Goal: Transaction & Acquisition: Purchase product/service

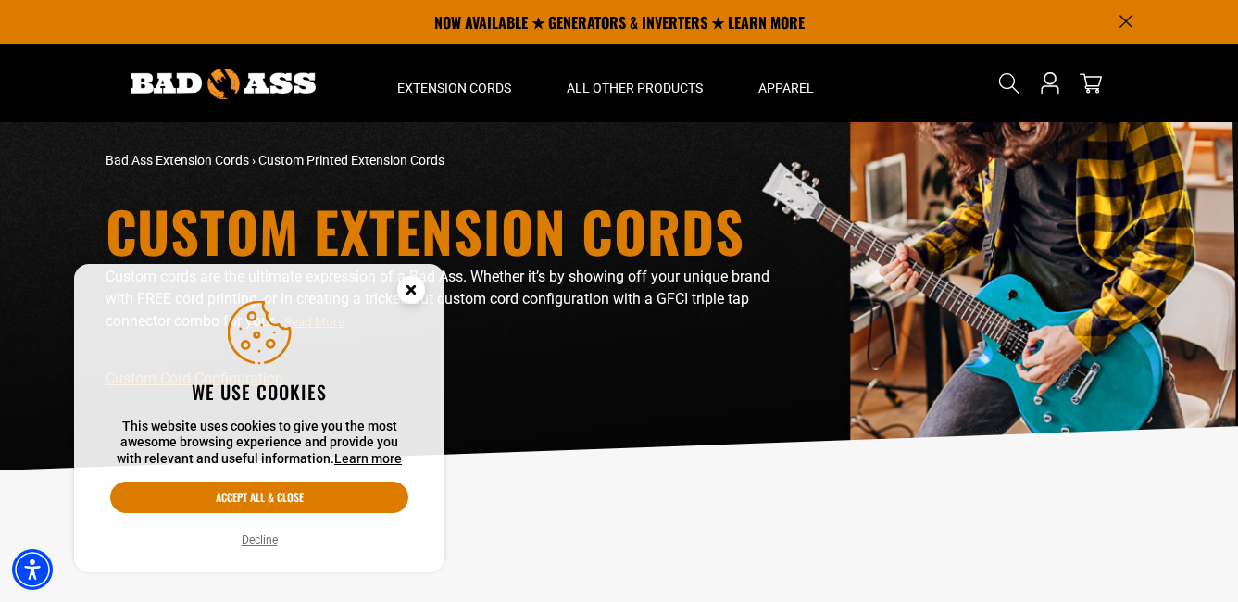
click at [413, 293] on icon "Close this option" at bounding box center [410, 289] width 6 height 6
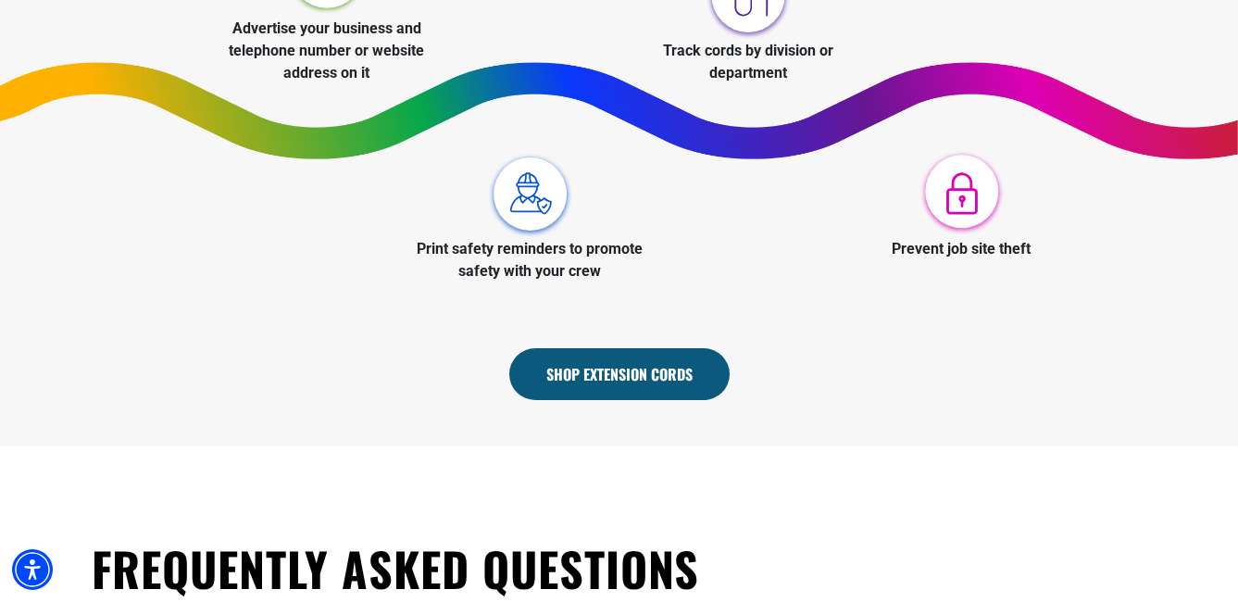
scroll to position [926, 0]
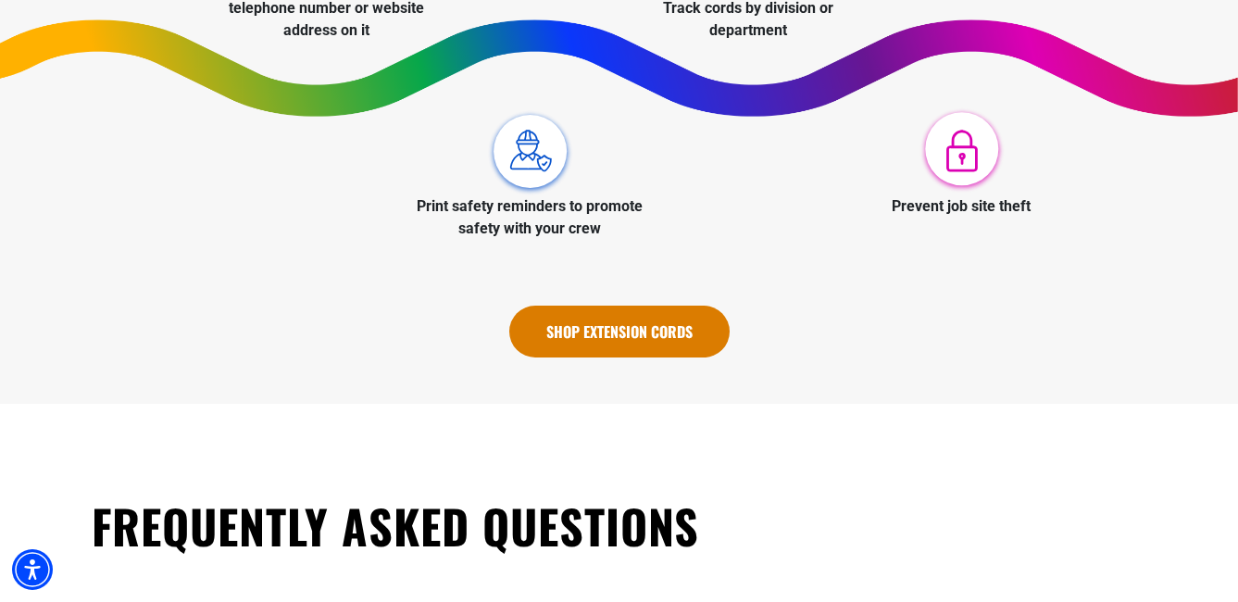
click at [642, 321] on link "Shop Extension Cords" at bounding box center [619, 332] width 220 height 52
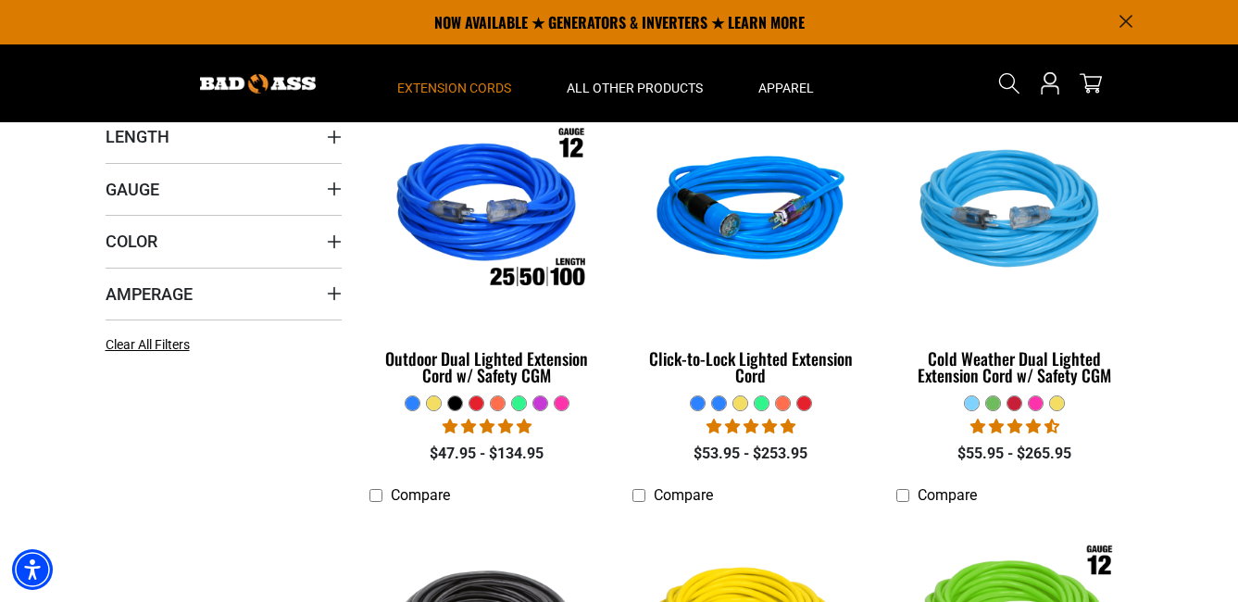
scroll to position [463, 0]
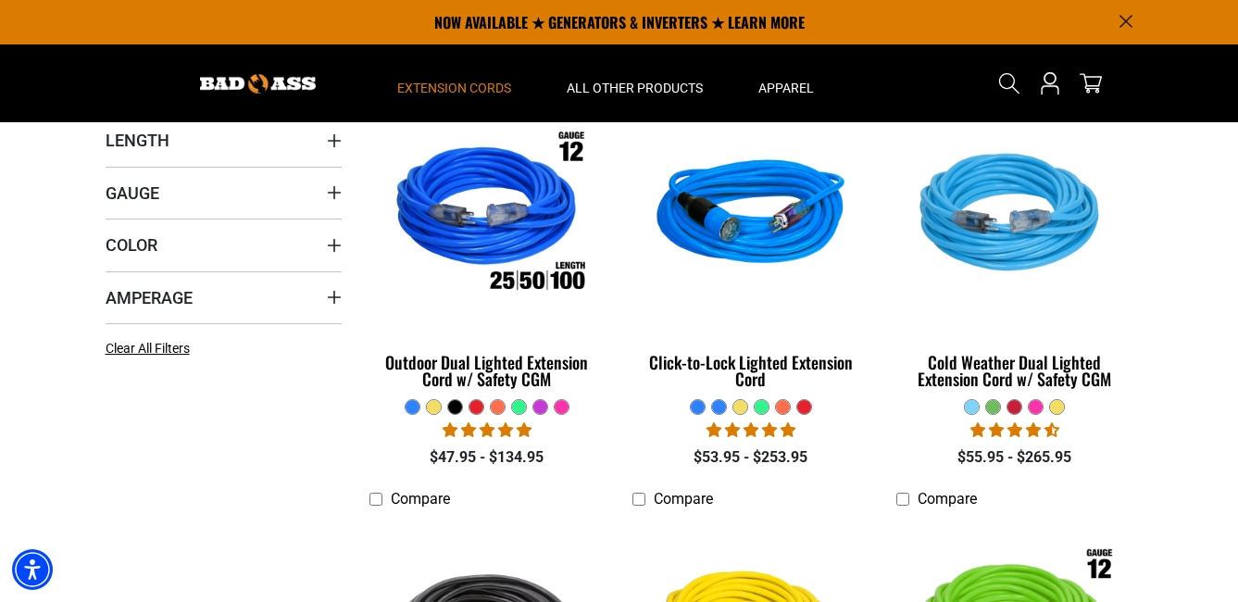
click at [477, 411] on div at bounding box center [476, 407] width 14 height 14
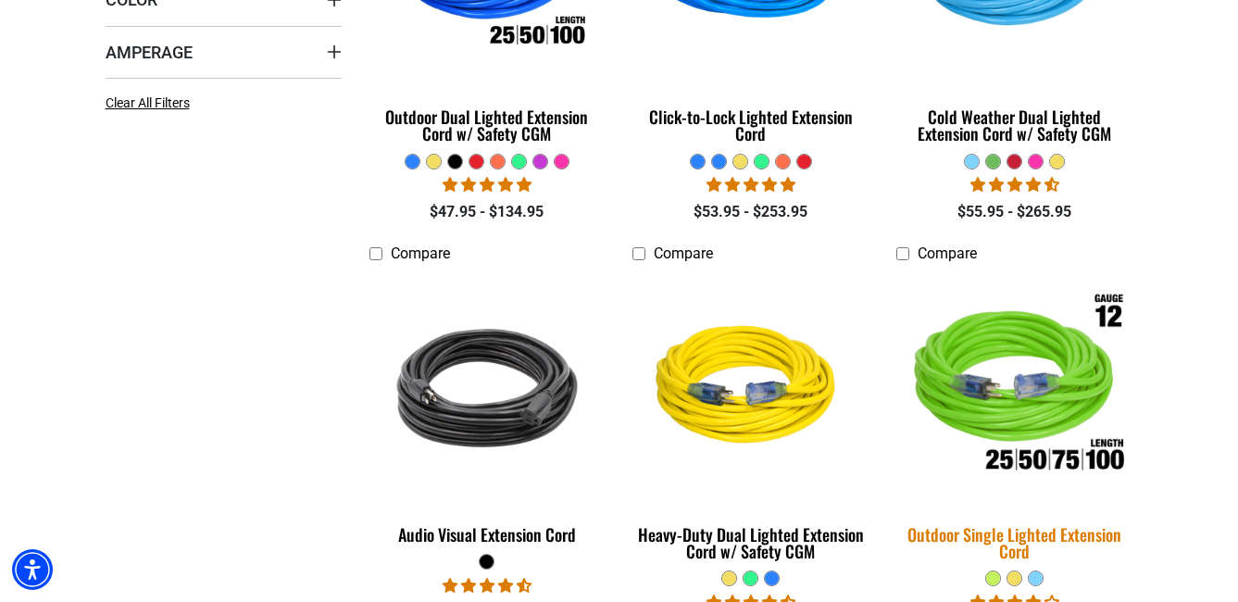
scroll to position [741, 0]
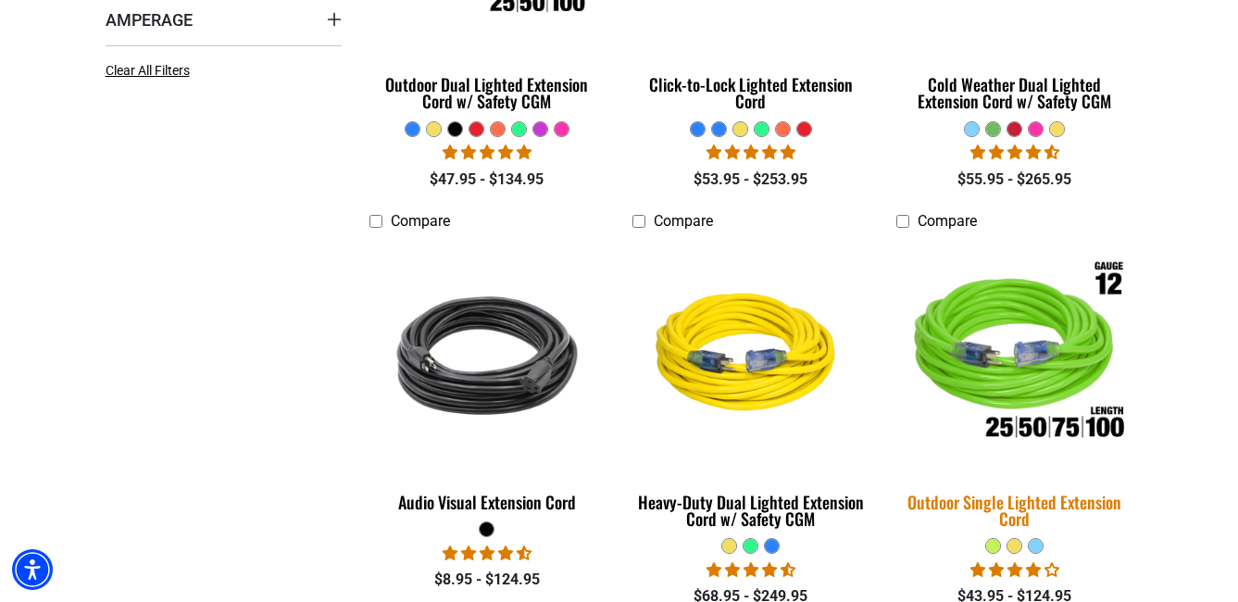
click at [1032, 427] on img at bounding box center [1014, 355] width 259 height 237
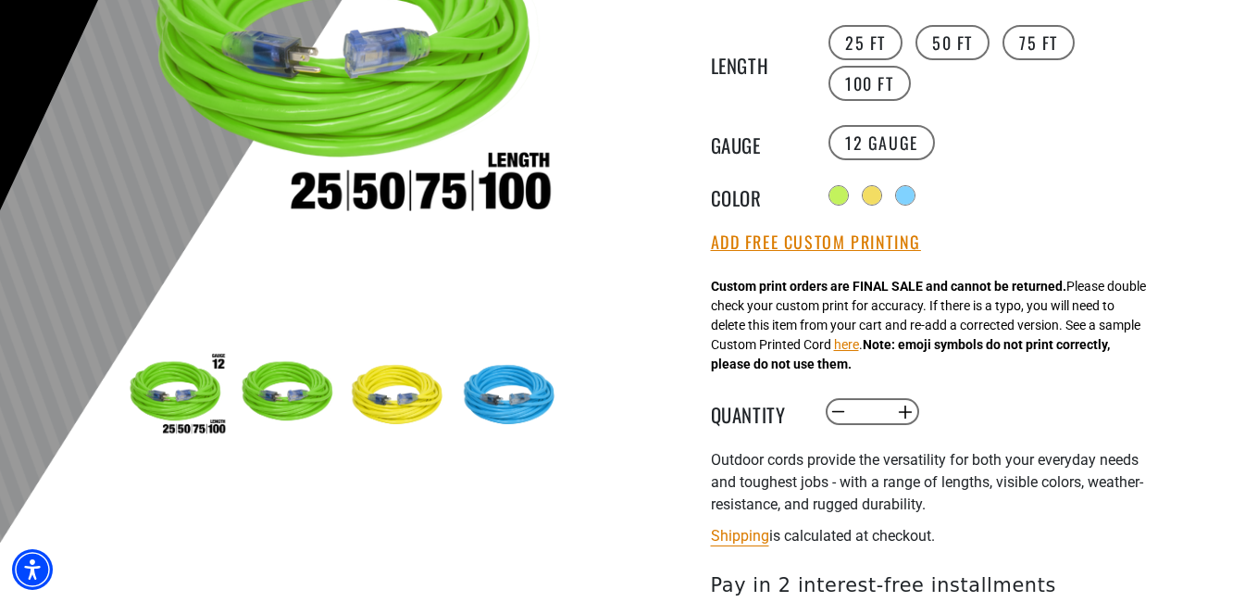
scroll to position [463, 0]
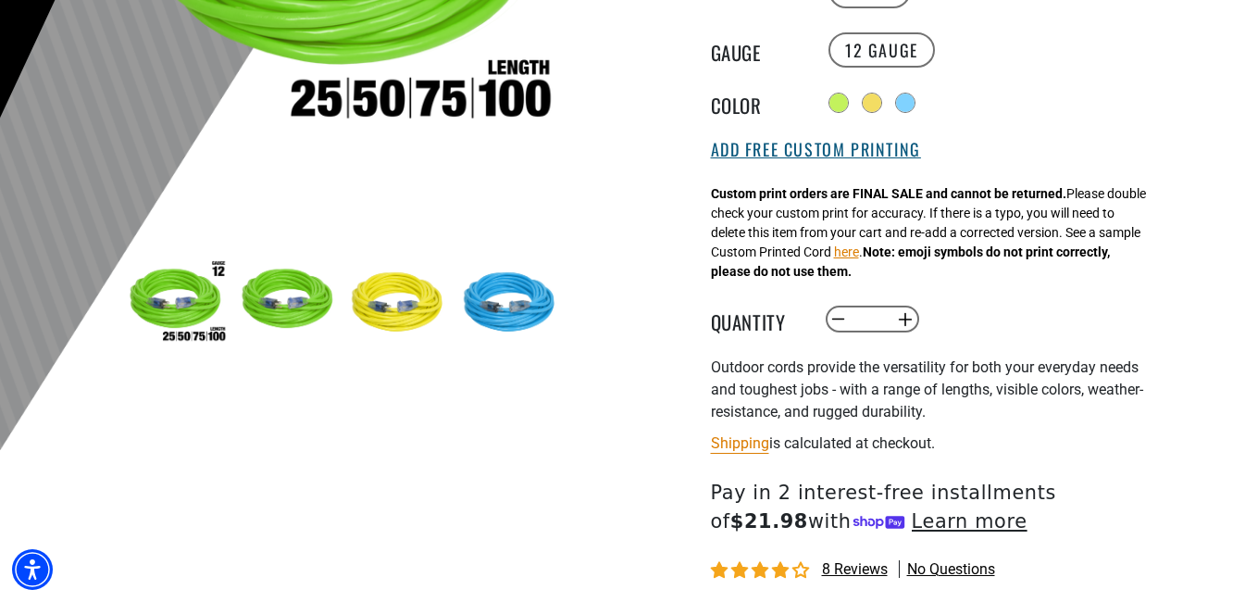
click at [794, 158] on button "Add Free Custom Printing" at bounding box center [816, 150] width 210 height 20
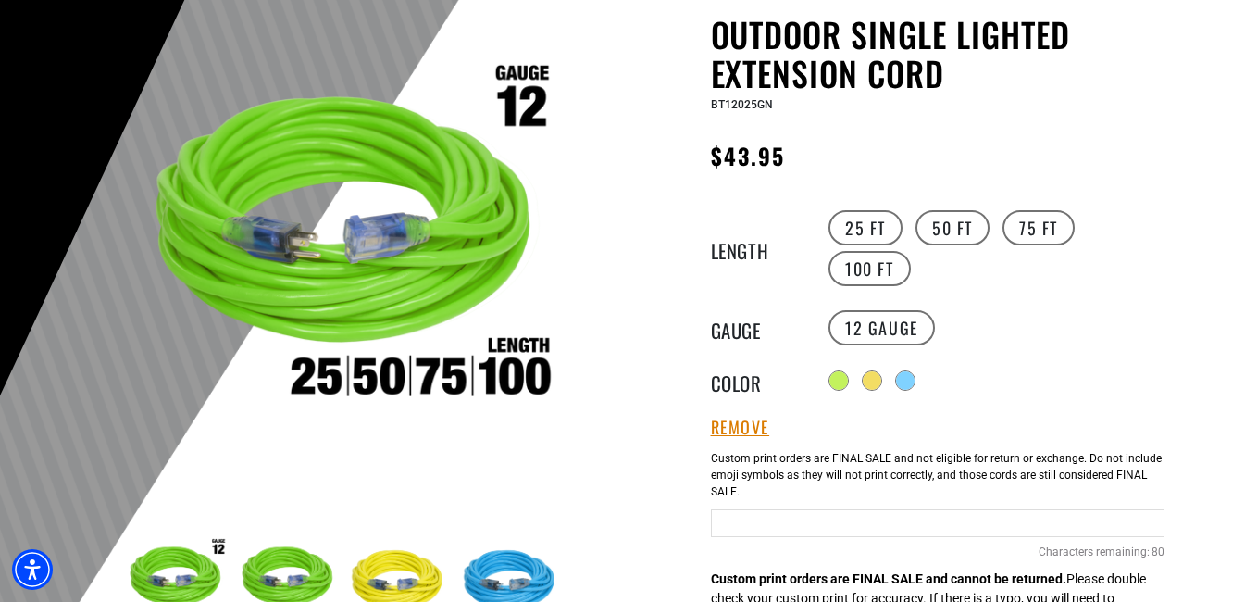
scroll to position [278, 0]
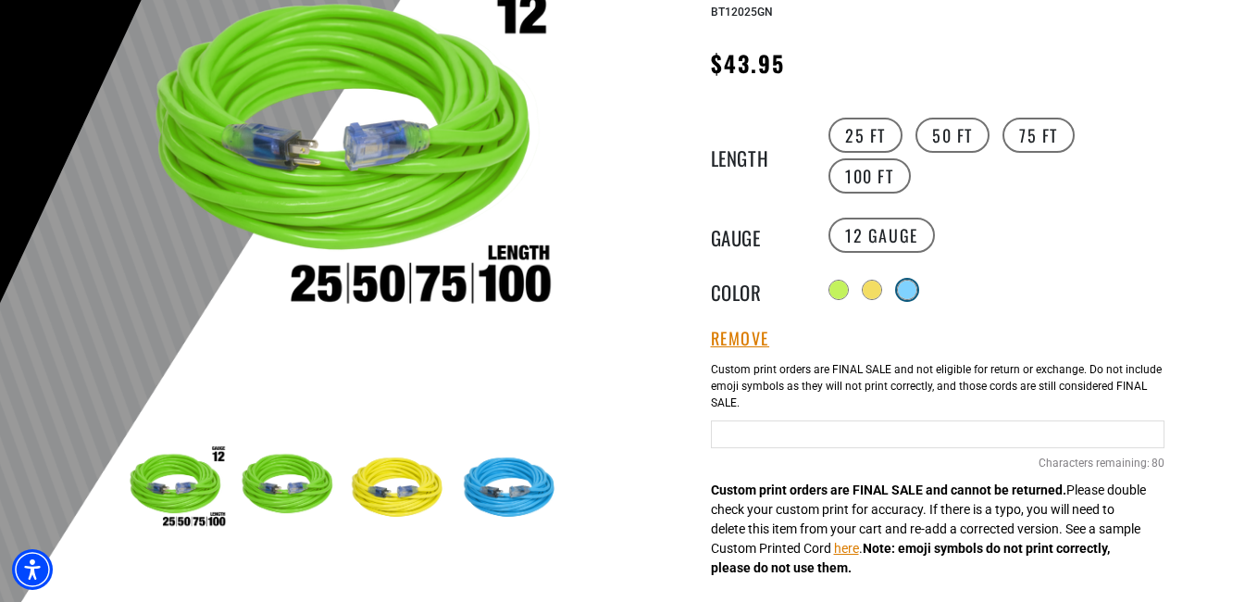
click at [912, 281] on div at bounding box center [907, 290] width 19 height 19
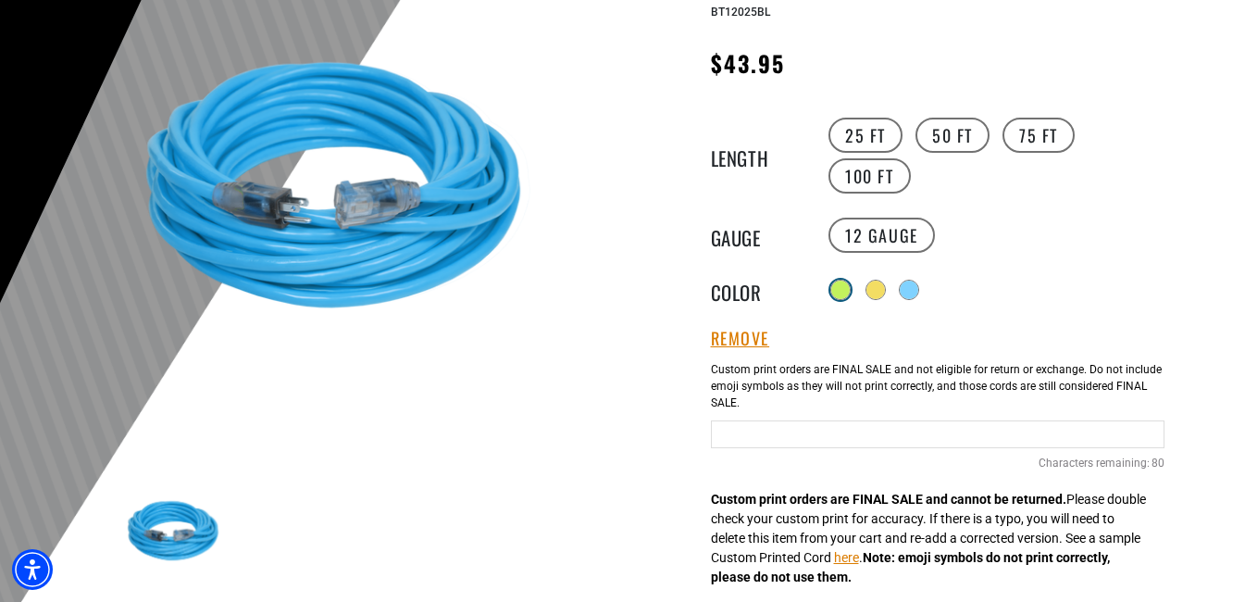
click at [841, 284] on div at bounding box center [840, 290] width 19 height 19
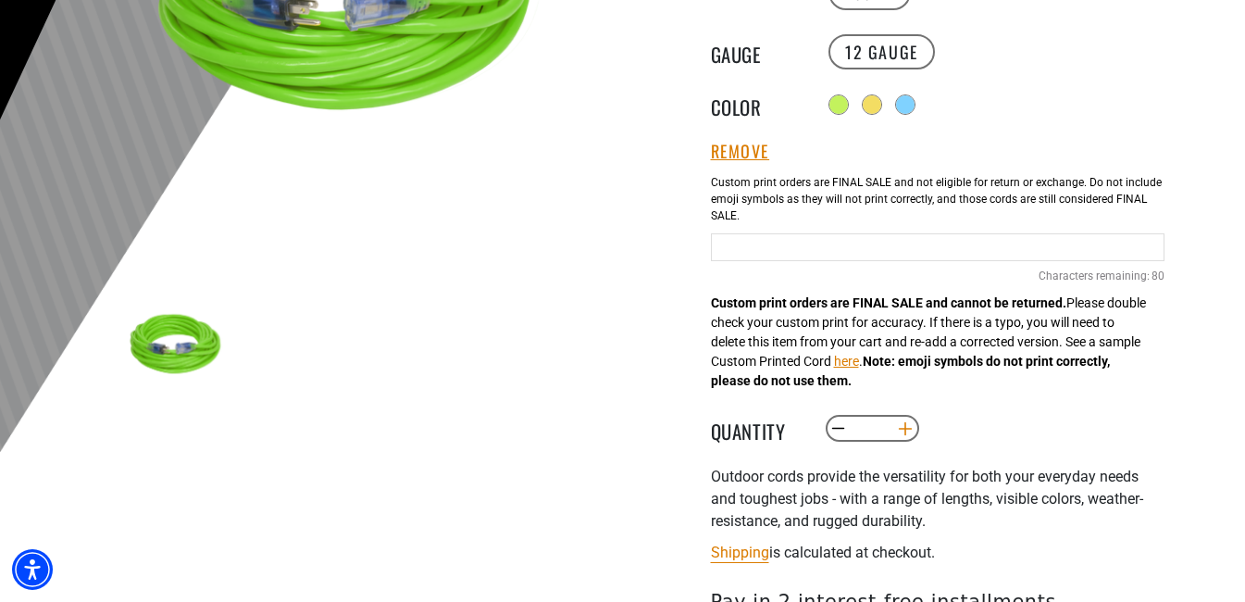
scroll to position [463, 0]
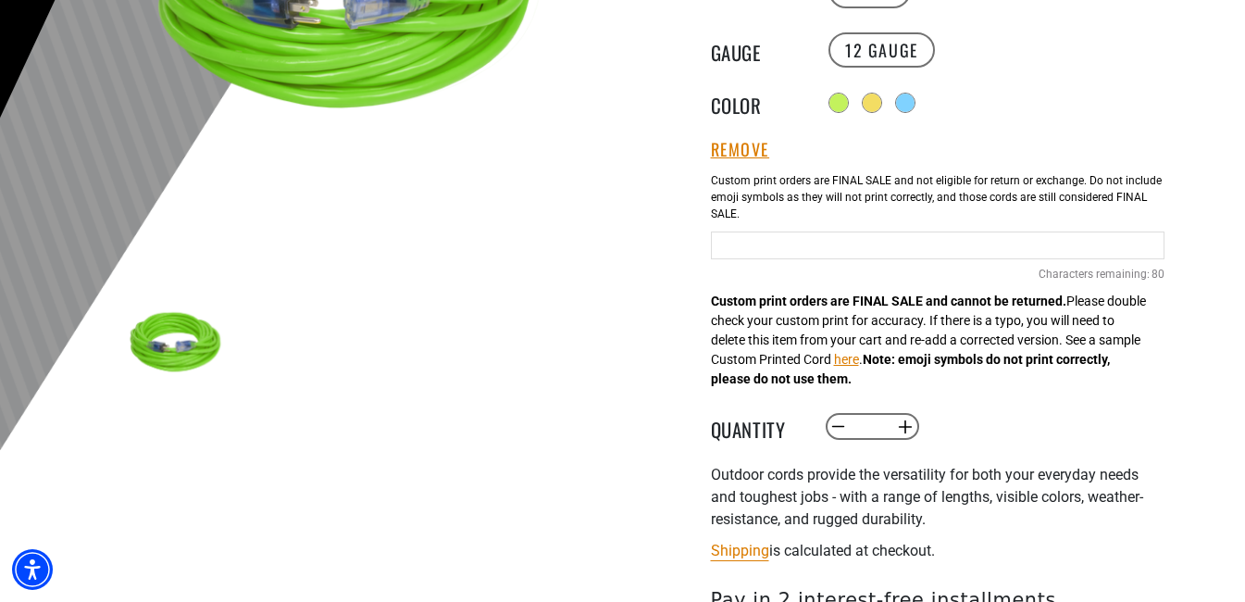
click at [781, 250] on input "Neon Green Cables" at bounding box center [938, 245] width 454 height 28
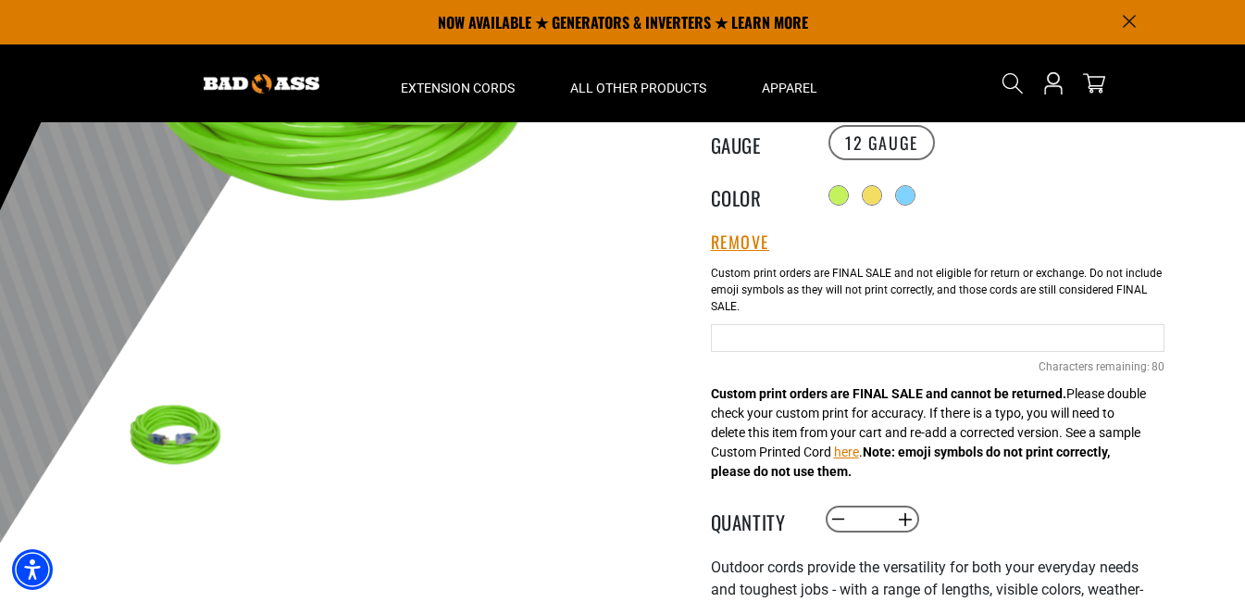
scroll to position [185, 0]
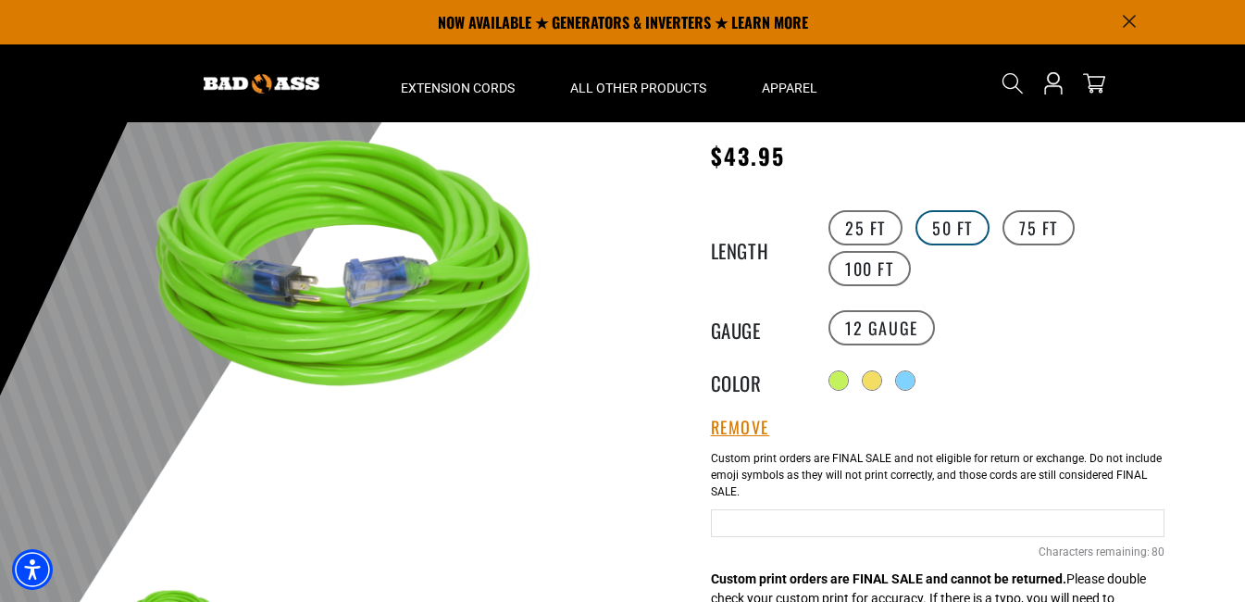
click at [955, 224] on label "50 FT" at bounding box center [953, 227] width 74 height 35
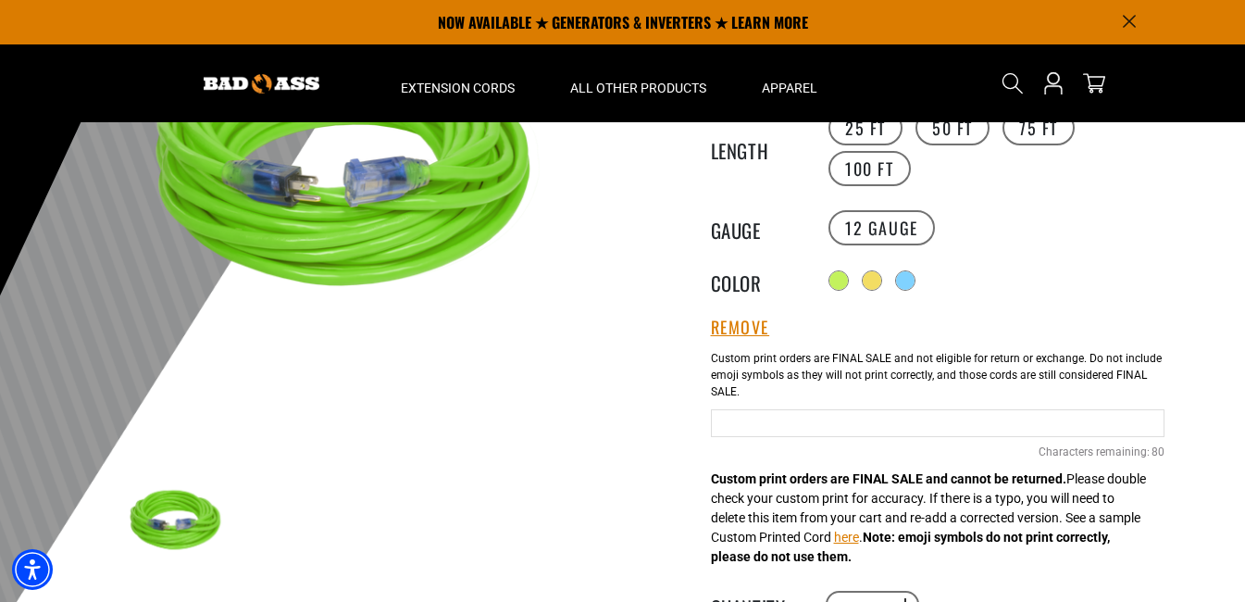
scroll to position [278, 0]
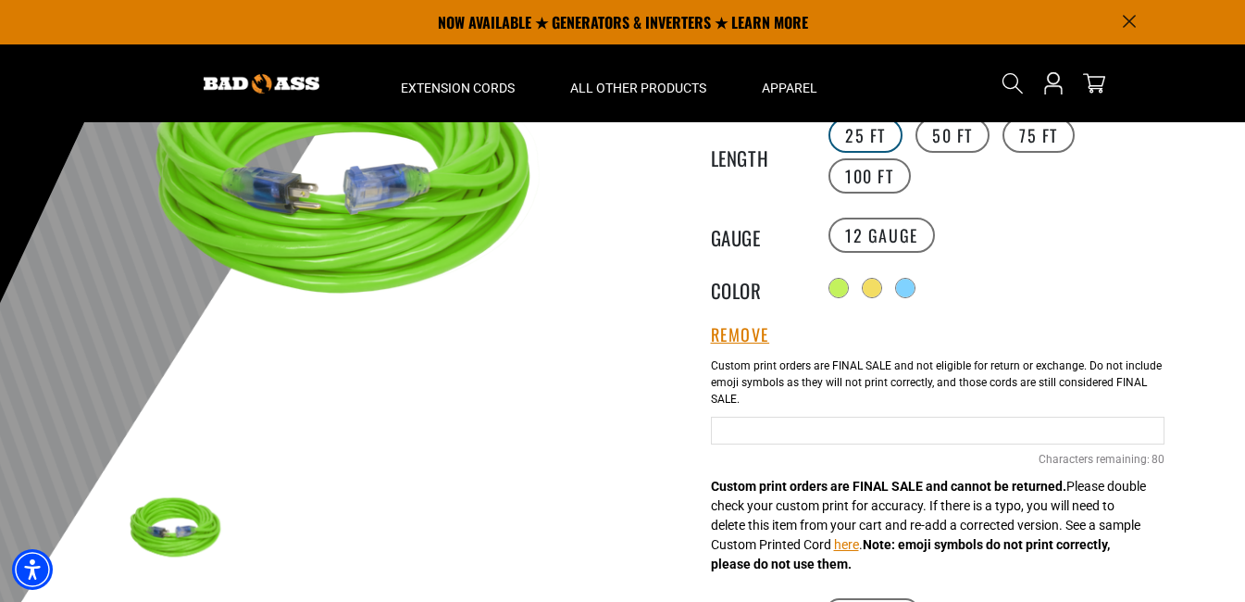
click at [871, 133] on label "25 FT" at bounding box center [866, 135] width 74 height 35
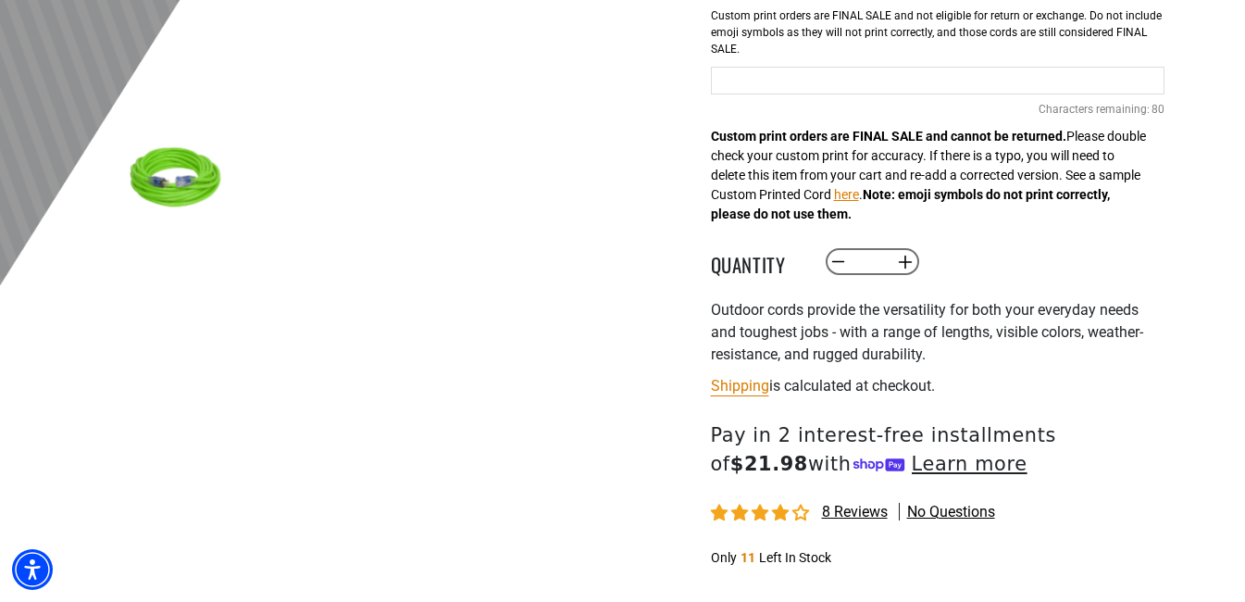
scroll to position [648, 0]
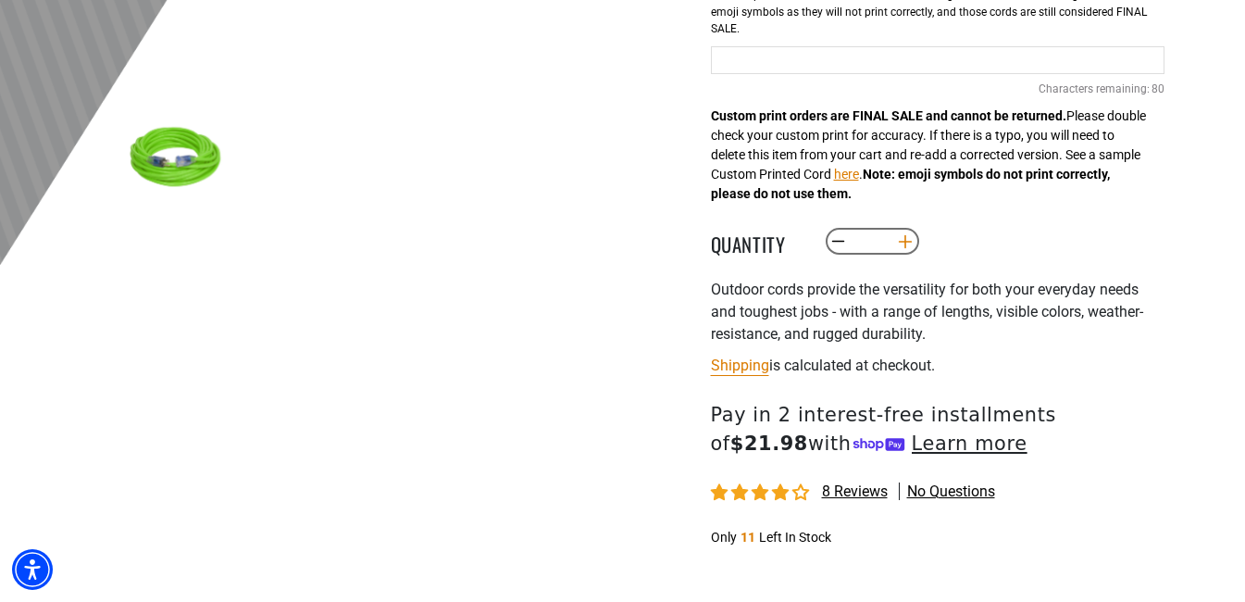
click at [908, 240] on button "Increase quantity for Outdoor Single Lighted Extension Cord" at bounding box center [905, 241] width 29 height 31
click at [908, 241] on button "Increase quantity for Outdoor Single Lighted Extension Cord" at bounding box center [905, 241] width 29 height 31
click at [908, 243] on button "Increase quantity for Outdoor Single Lighted Extension Cord" at bounding box center [905, 241] width 29 height 31
type input "*"
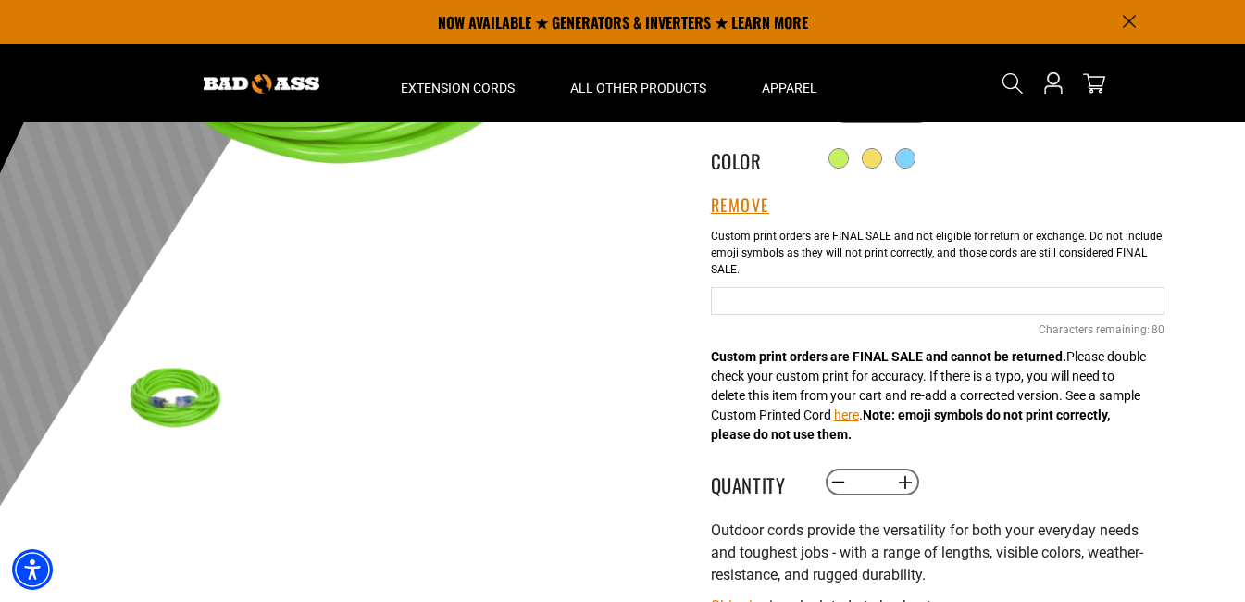
scroll to position [370, 0]
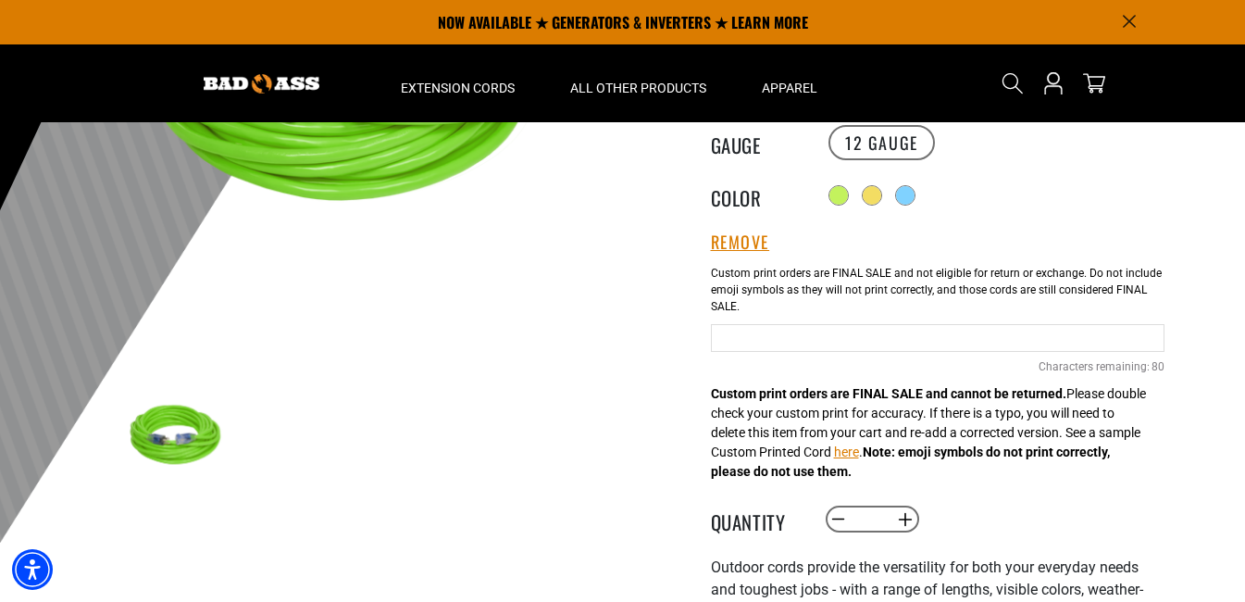
click at [836, 335] on input "Neon Green Cables" at bounding box center [938, 338] width 454 height 28
type input "*"
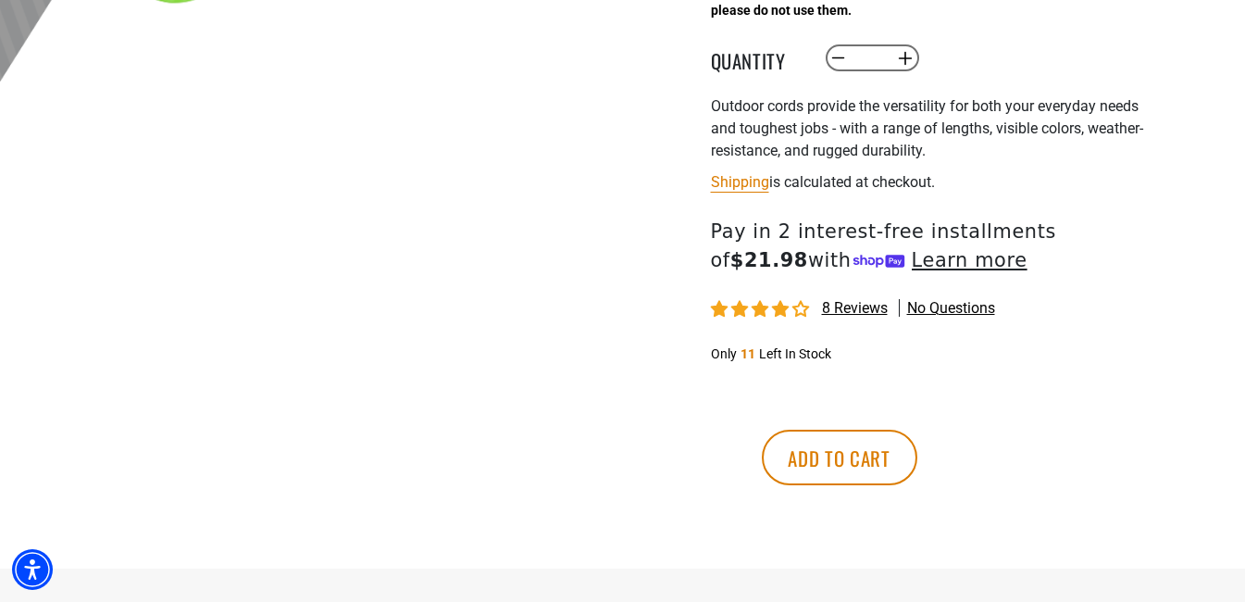
scroll to position [833, 0]
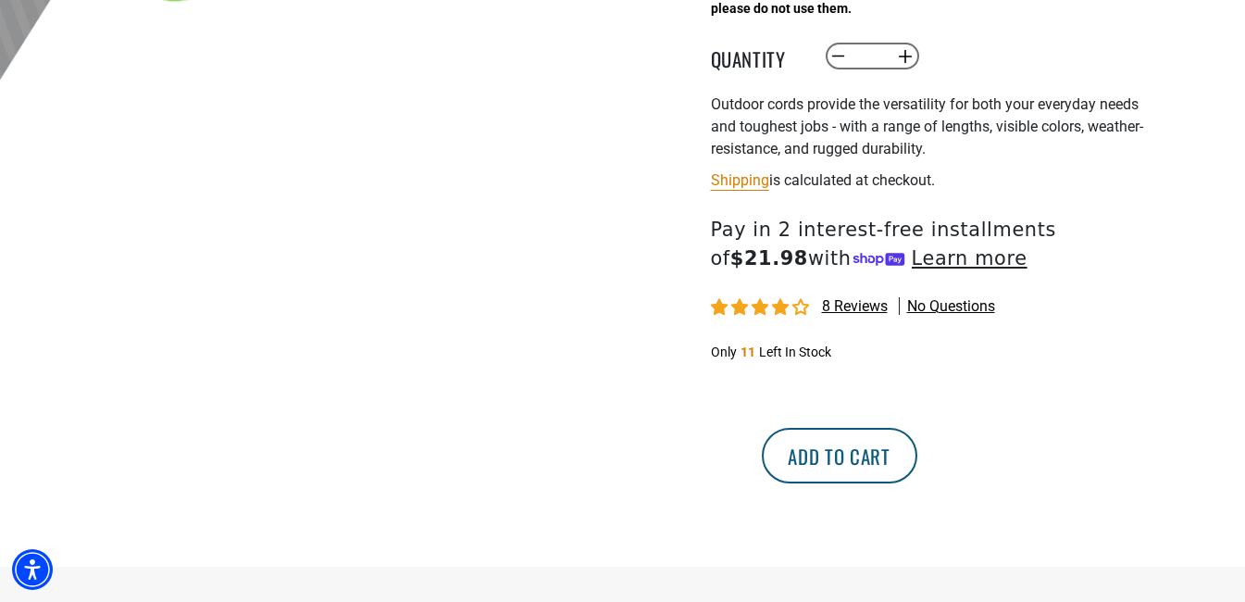
type input "**********"
click at [911, 466] on button "Add to cart" at bounding box center [840, 456] width 156 height 56
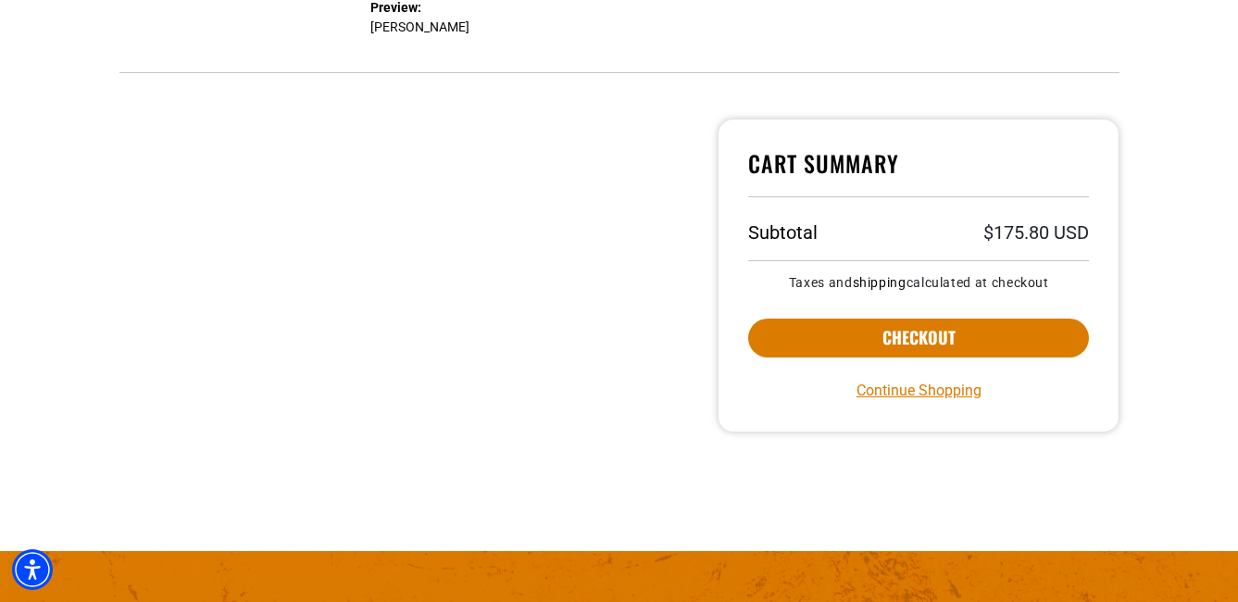
scroll to position [648, 0]
